Goal: Communication & Community: Answer question/provide support

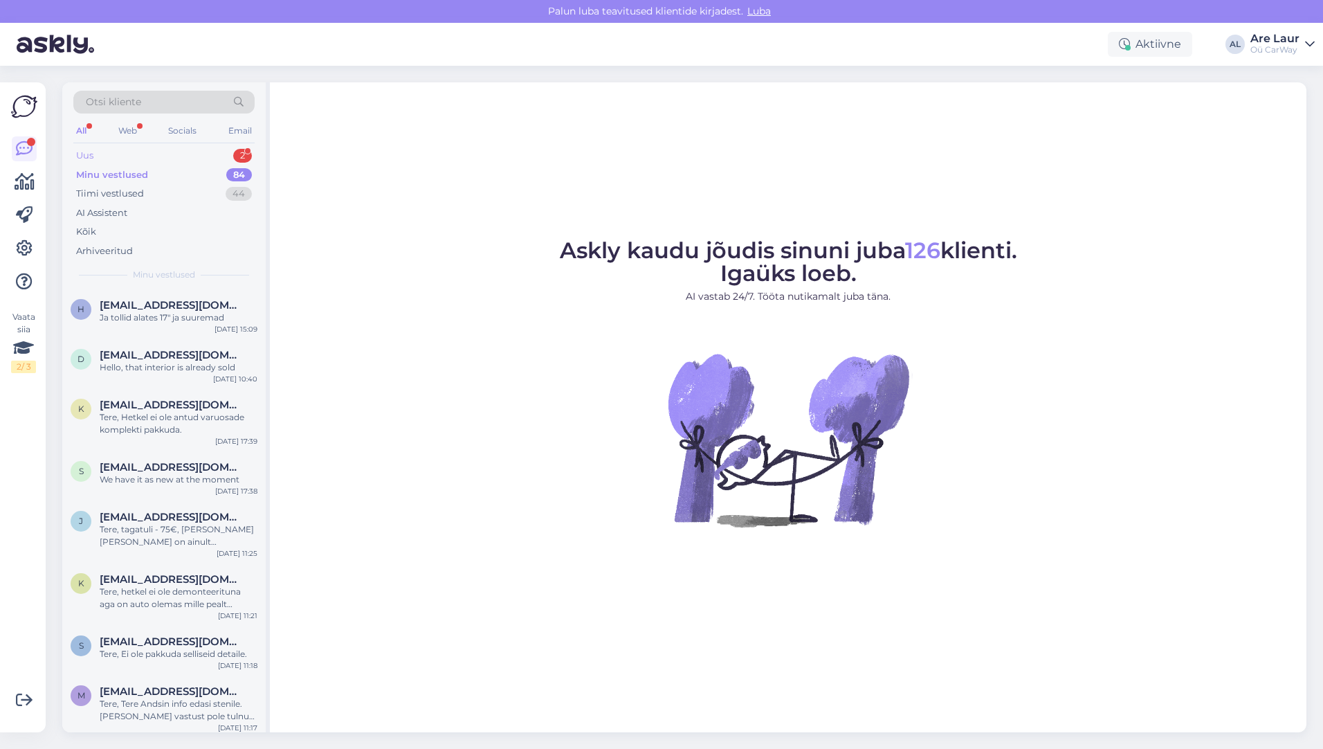
click at [114, 158] on div "Uus 2" at bounding box center [163, 155] width 181 height 19
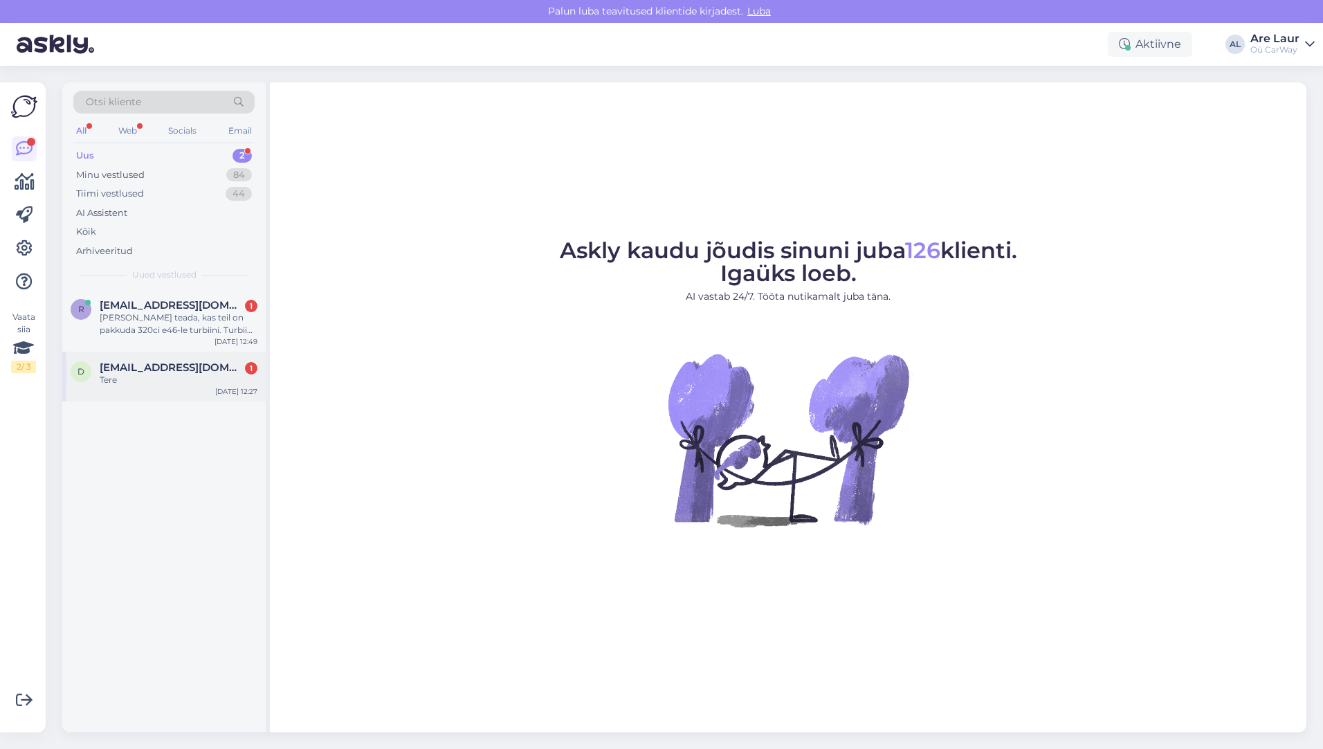
click at [174, 369] on span "[EMAIL_ADDRESS][DOMAIN_NAME]" at bounding box center [172, 367] width 144 height 12
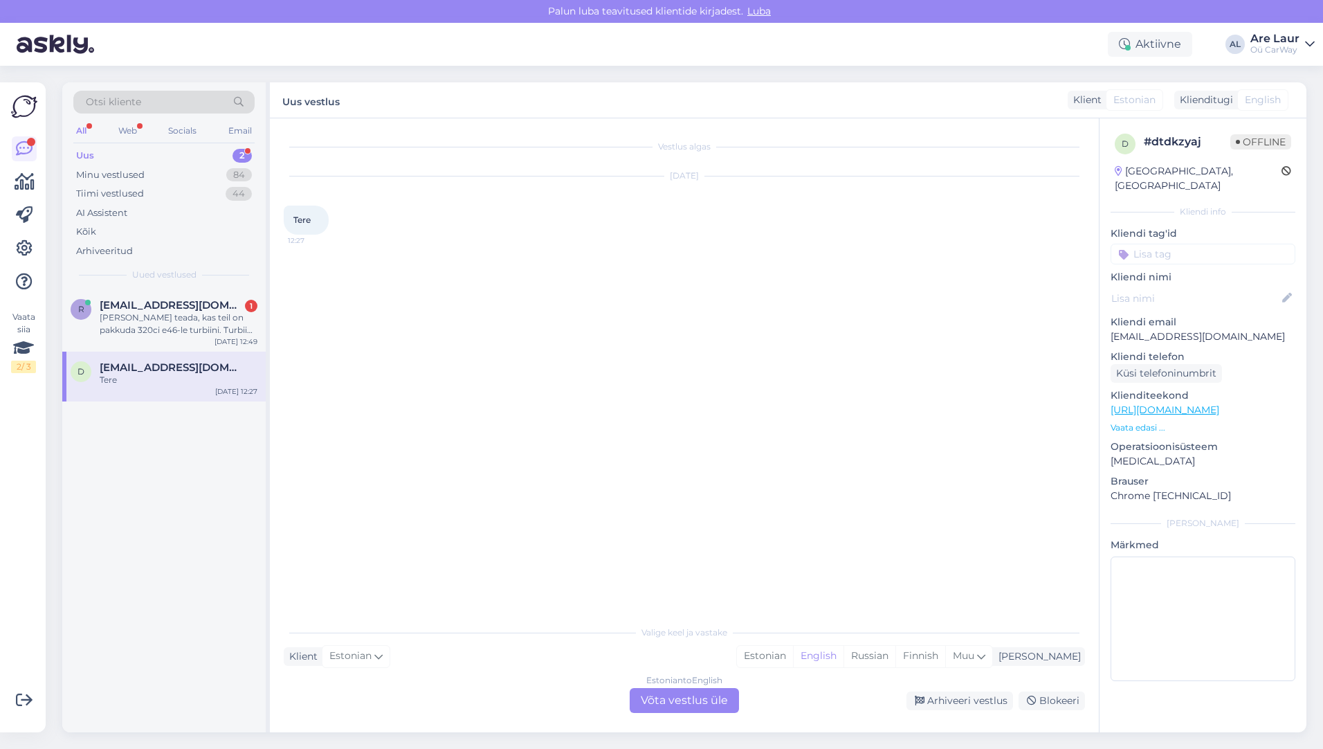
click at [654, 695] on div "Estonian to English Võta vestlus üle" at bounding box center [684, 700] width 109 height 25
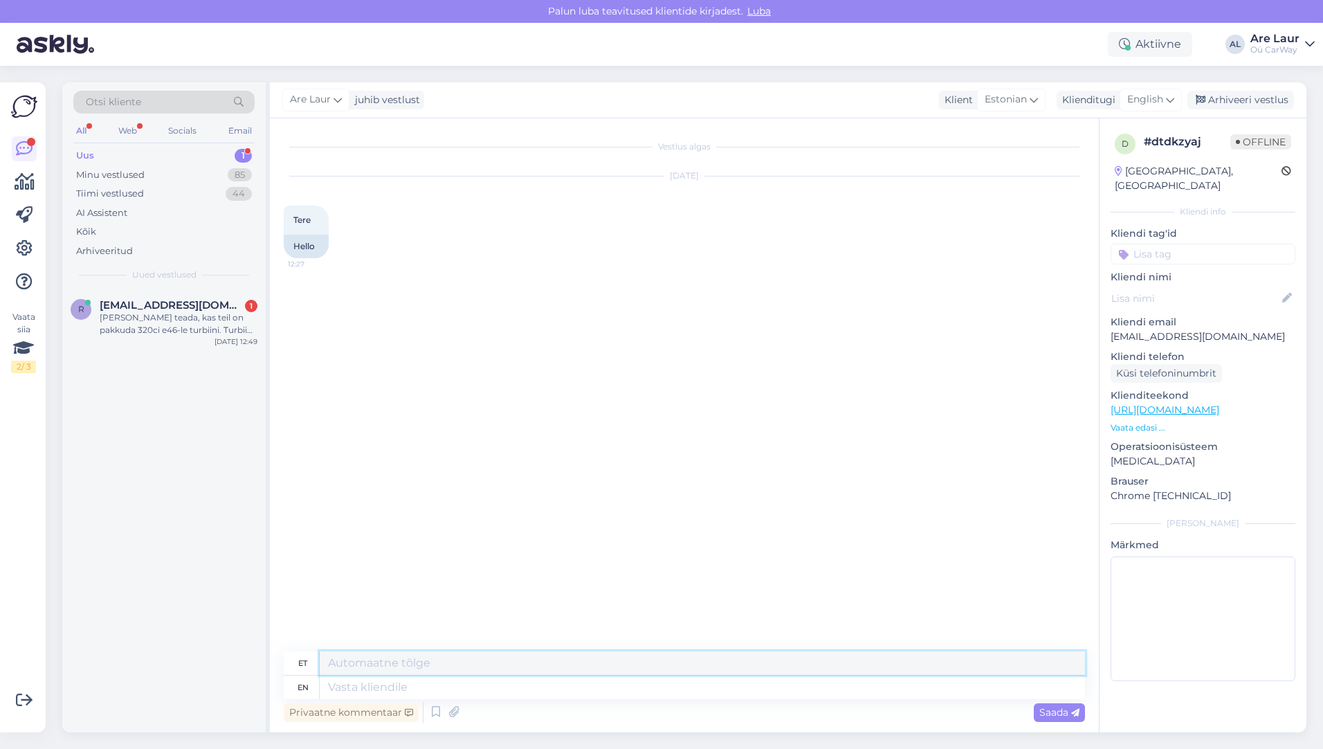
click at [401, 668] on textarea at bounding box center [702, 663] width 765 height 24
type textarea "t"
type textarea "Tere, kuidas saan abiks olla?"
click at [1050, 714] on span "Saada" at bounding box center [1059, 712] width 40 height 12
click at [1144, 102] on span "English" at bounding box center [1145, 99] width 36 height 15
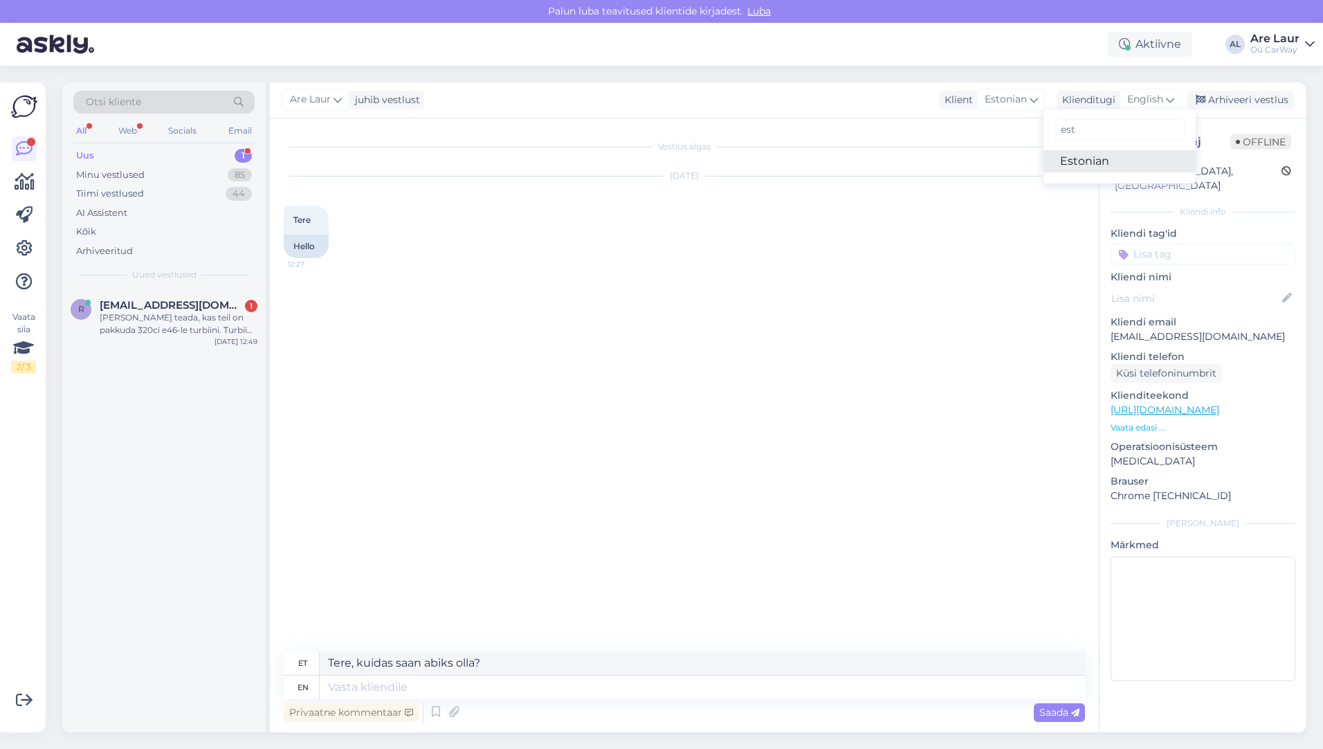
type input "est"
click at [1079, 165] on link "Estonian" at bounding box center [1119, 161] width 152 height 22
click at [790, 675] on textarea at bounding box center [684, 684] width 801 height 29
type textarea "Tere, kuidas saan abiks olla?"
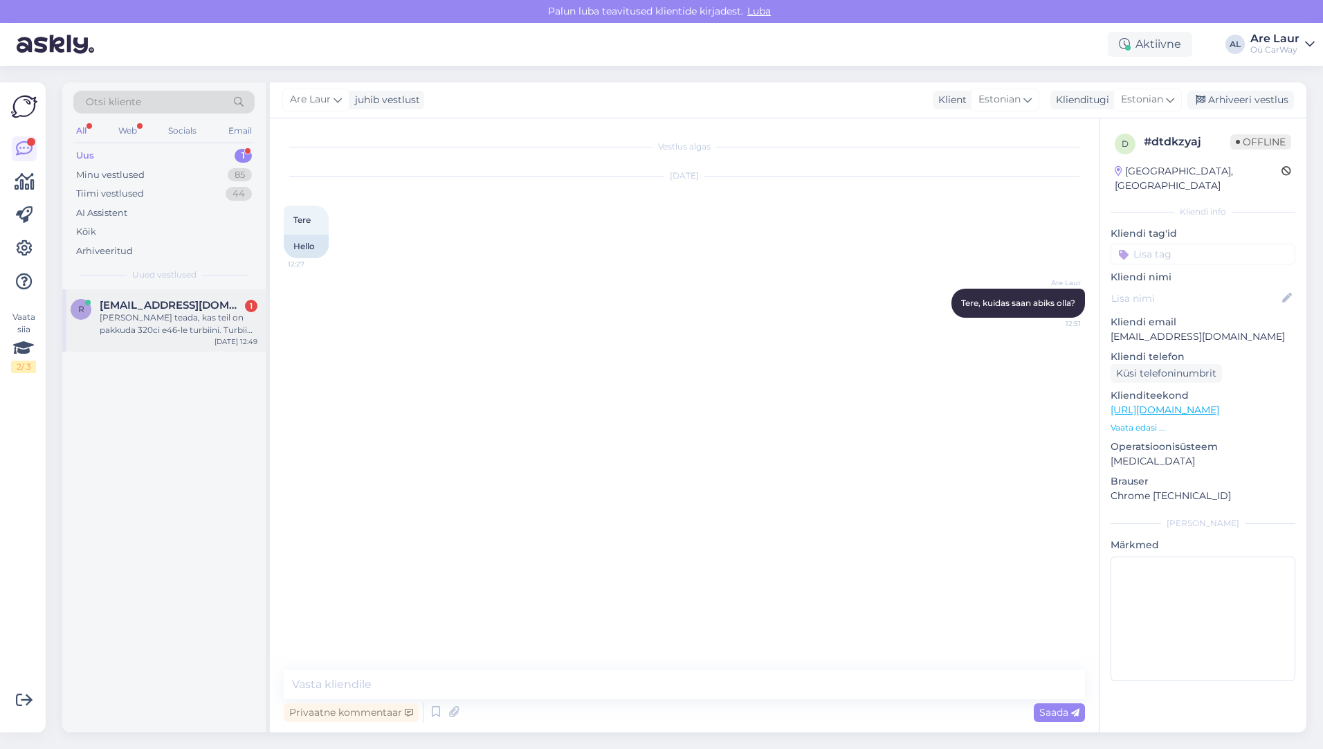
click at [143, 313] on div "[PERSON_NAME] teada, kas teil on pakkuda 320ci e46-le turbiini. Turbiini orig. …" at bounding box center [179, 323] width 158 height 25
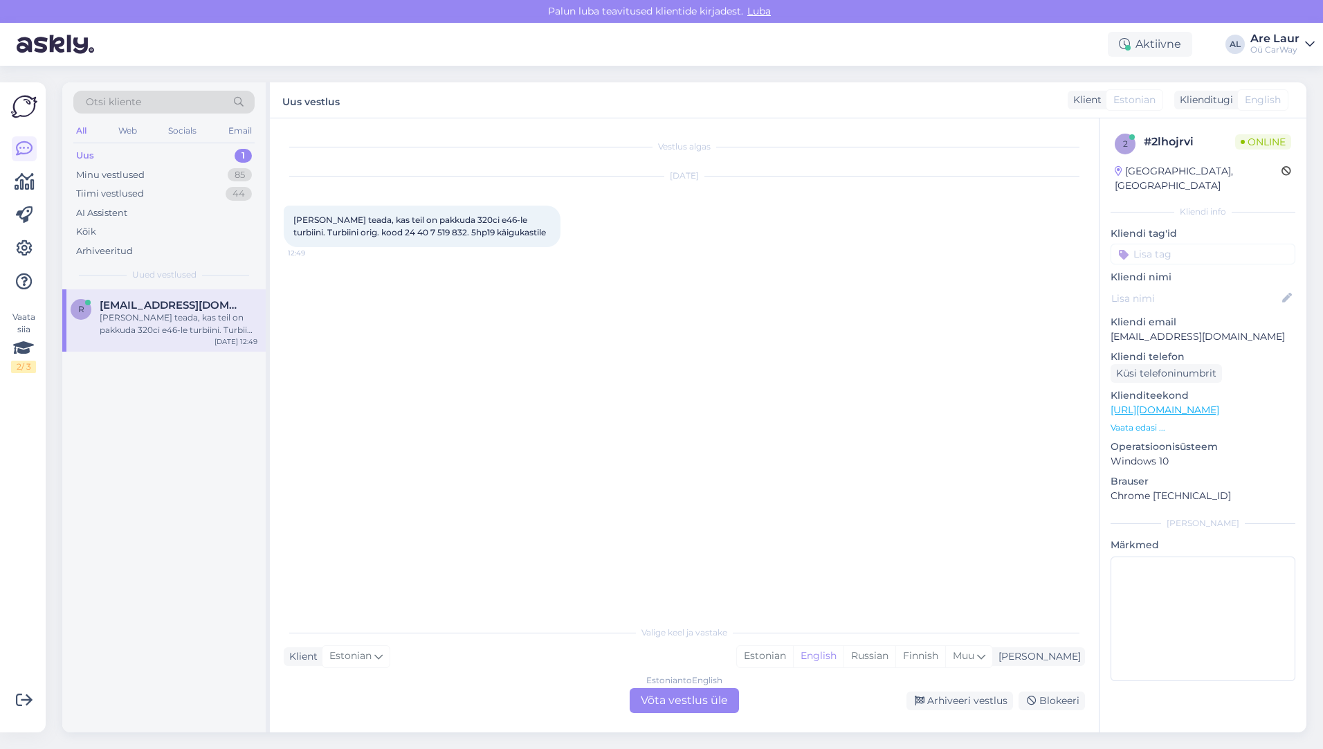
click at [690, 696] on div "Estonian to English Võta vestlus üle" at bounding box center [684, 700] width 109 height 25
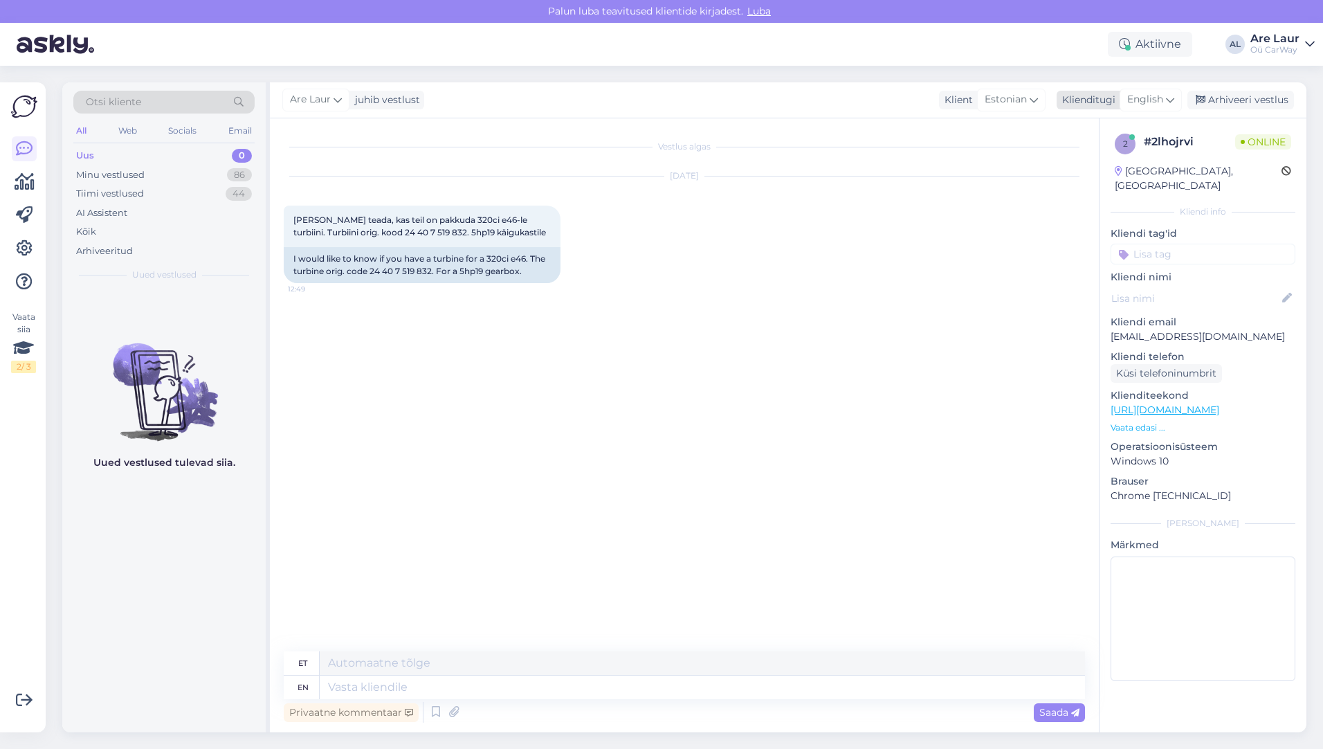
click at [1139, 97] on span "English" at bounding box center [1145, 99] width 36 height 15
click at [1113, 155] on link "Estonian" at bounding box center [1119, 161] width 152 height 22
click at [553, 684] on textarea at bounding box center [684, 684] width 801 height 29
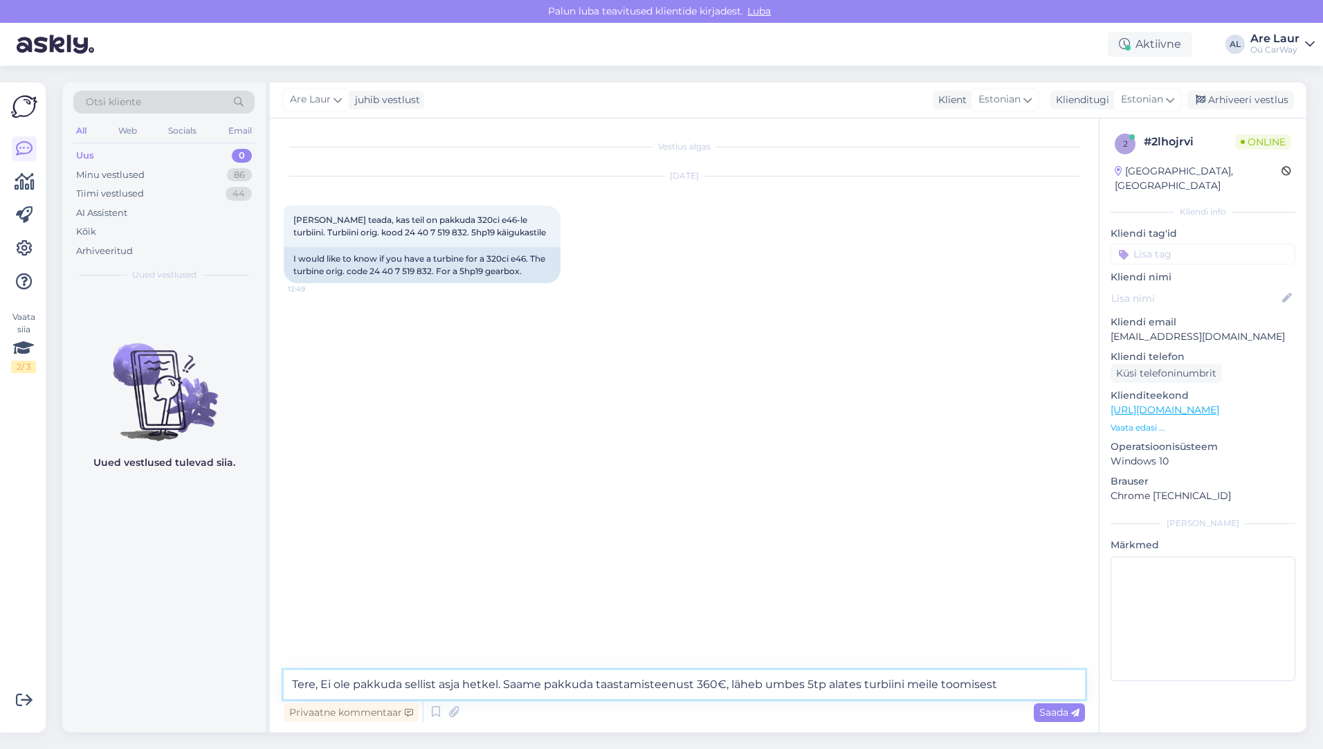
type textarea "Tere, Ei ole pakkuda sellist asja hetkel. Saame pakkuda taastamisteenust 360€, …"
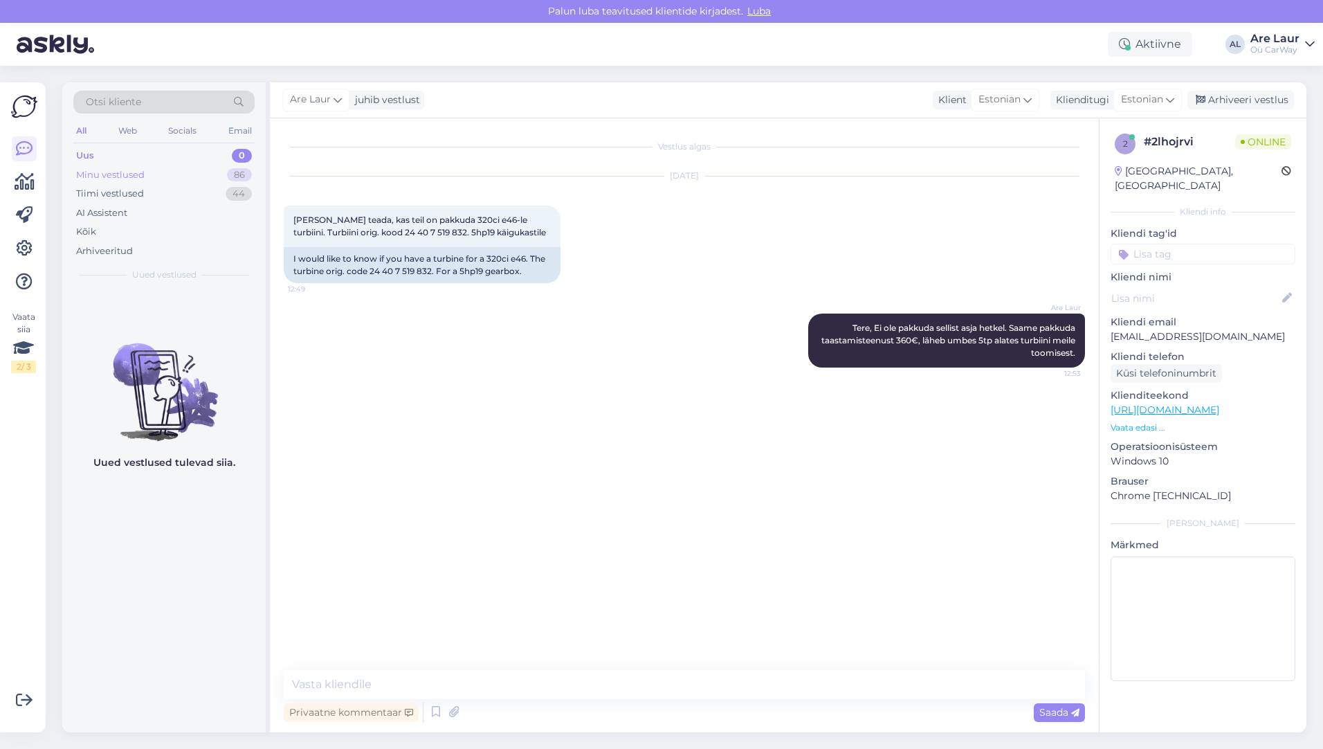
click at [116, 176] on div "Minu vestlused" at bounding box center [110, 175] width 69 height 14
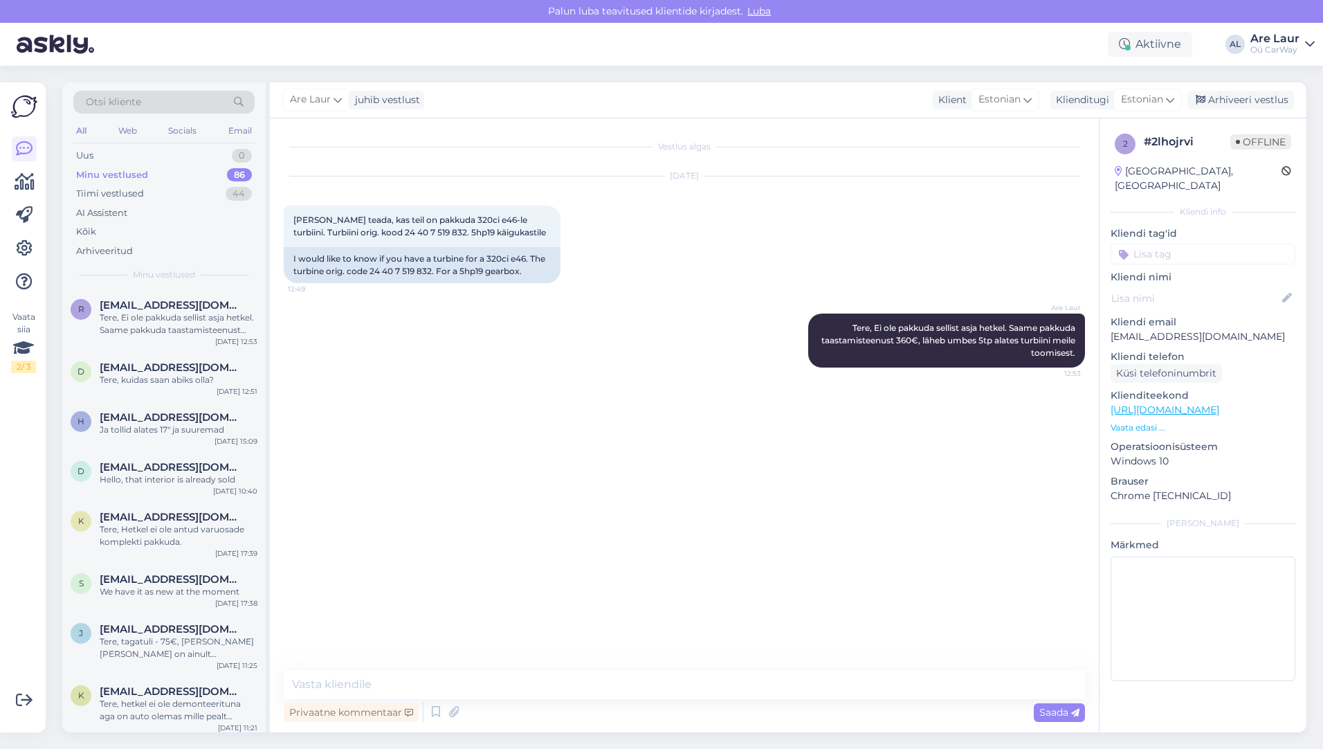
click at [129, 171] on div "Minu vestlused" at bounding box center [112, 175] width 72 height 14
